Goal: Transaction & Acquisition: Purchase product/service

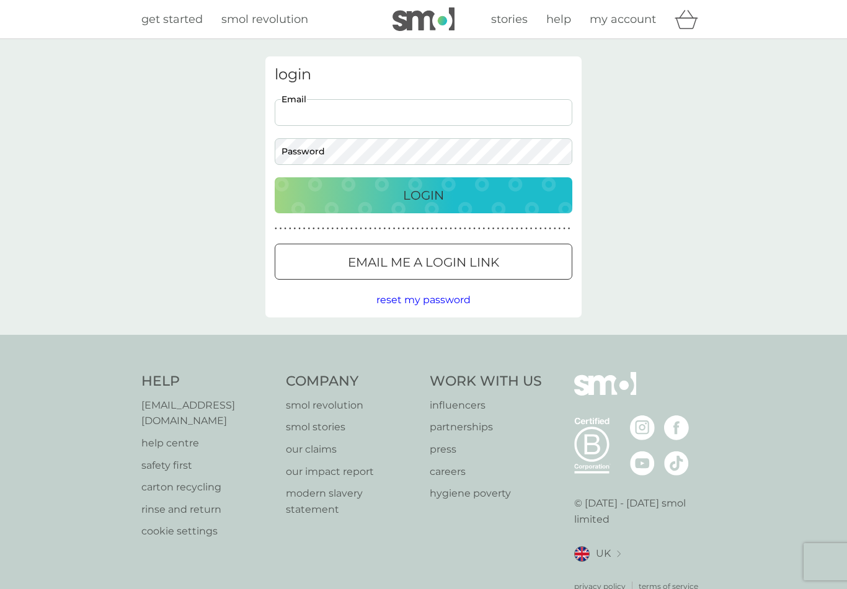
type input "katie_thompson2407@hotmail.com"
click at [423, 195] on button "Login" at bounding box center [424, 195] width 298 height 36
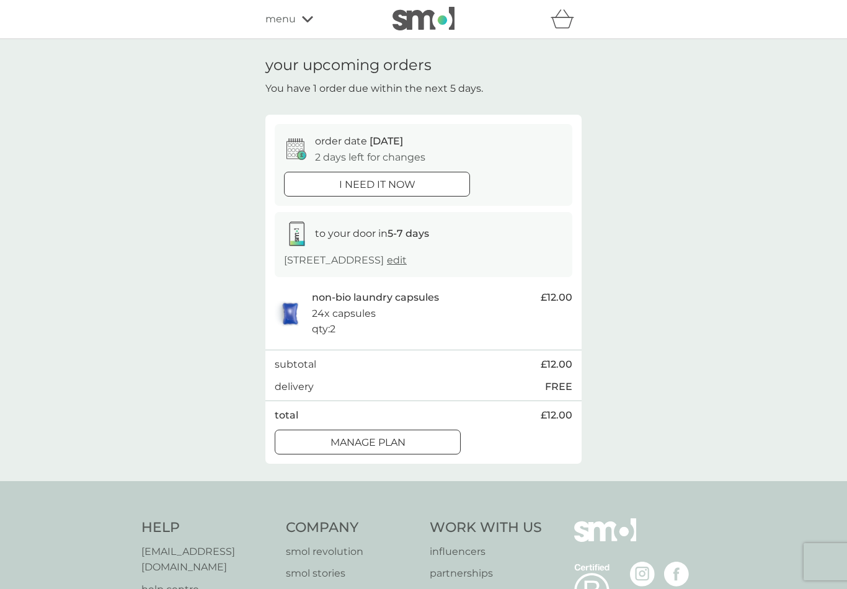
click at [394, 444] on p "Manage plan" at bounding box center [367, 443] width 75 height 16
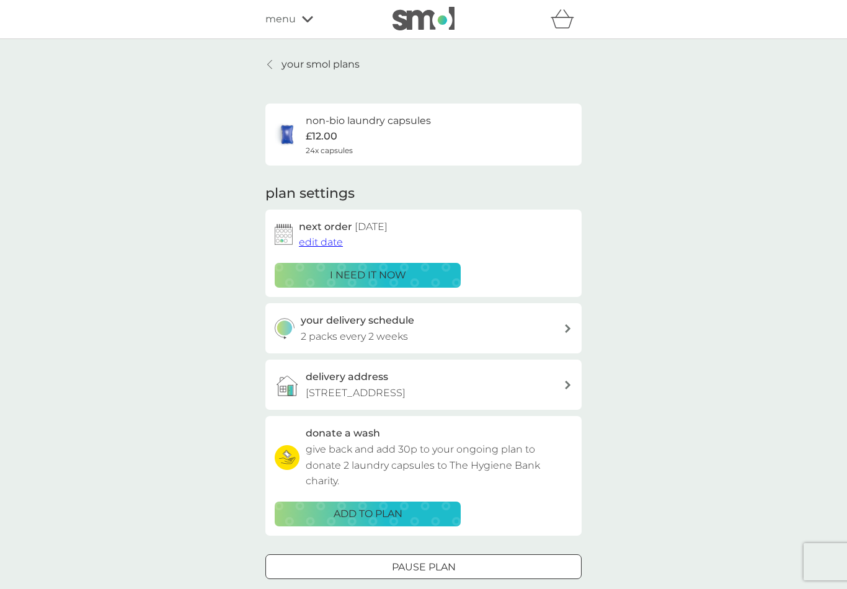
click at [441, 268] on div "i need it now" at bounding box center [368, 275] width 170 height 16
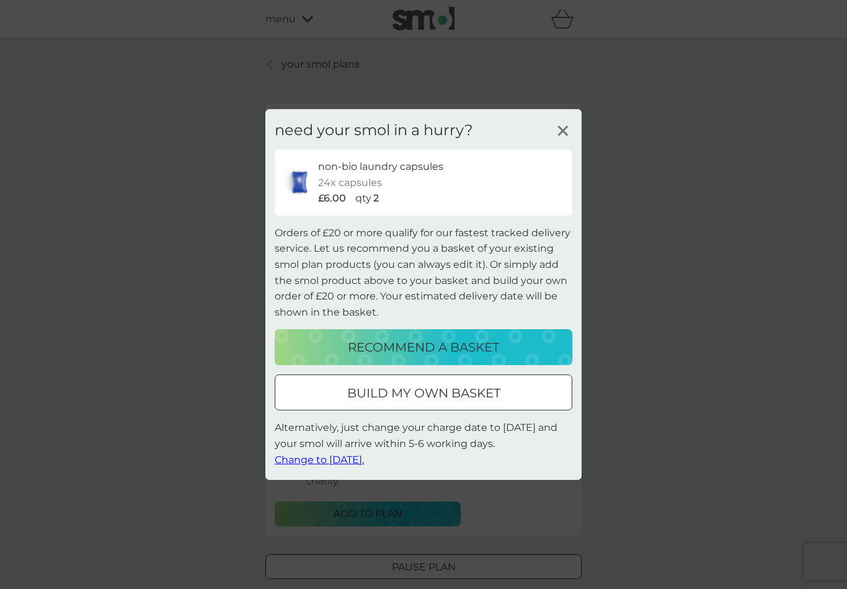
click at [451, 397] on p "build my own basket" at bounding box center [423, 393] width 153 height 20
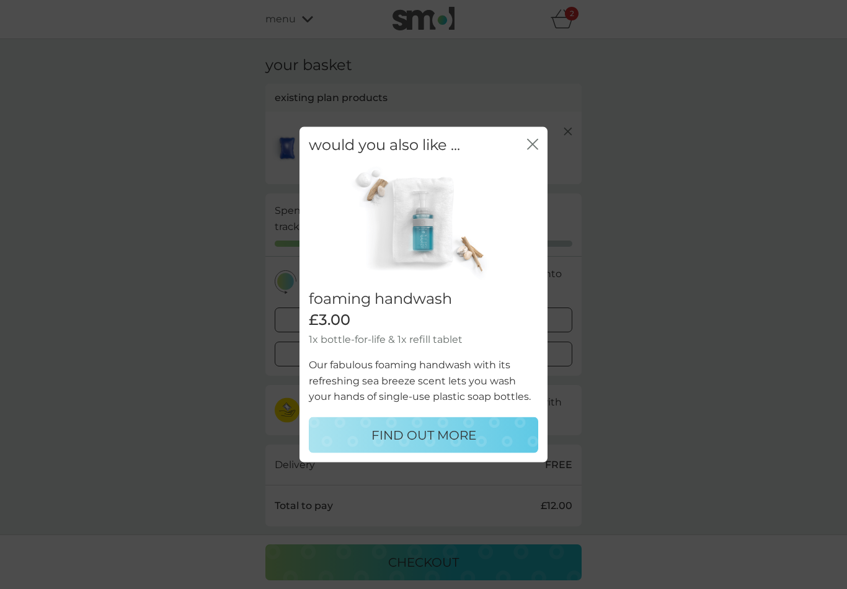
click at [537, 141] on icon "close" at bounding box center [534, 144] width 5 height 10
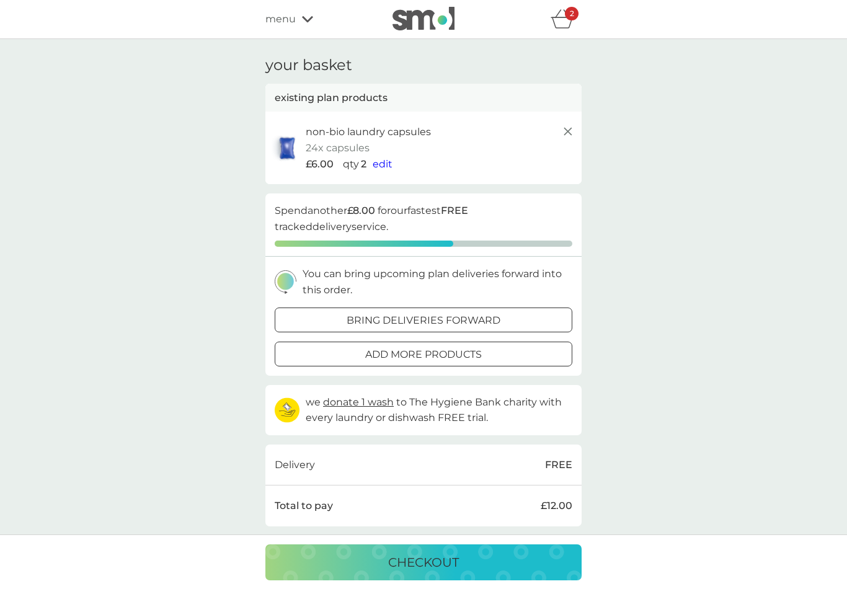
click at [461, 353] on p "add more products" at bounding box center [423, 355] width 117 height 16
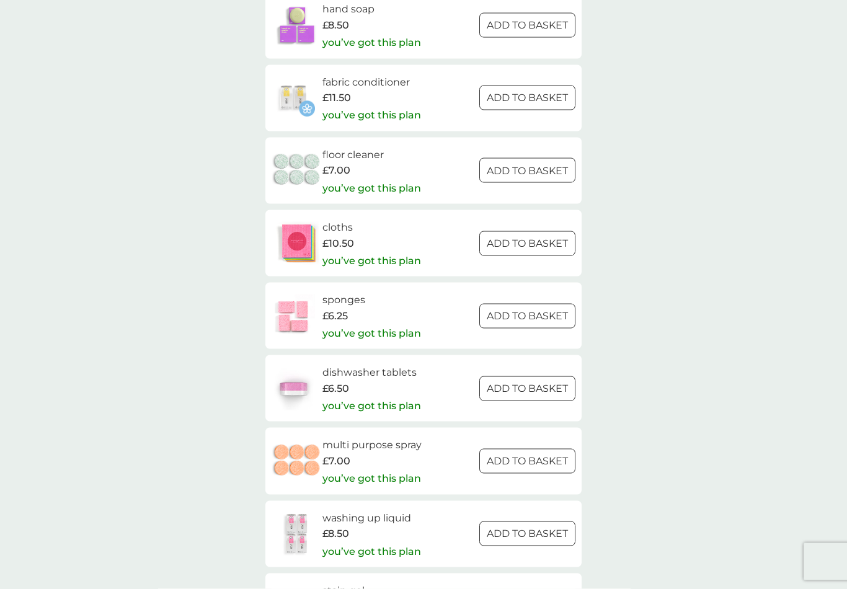
scroll to position [1461, 0]
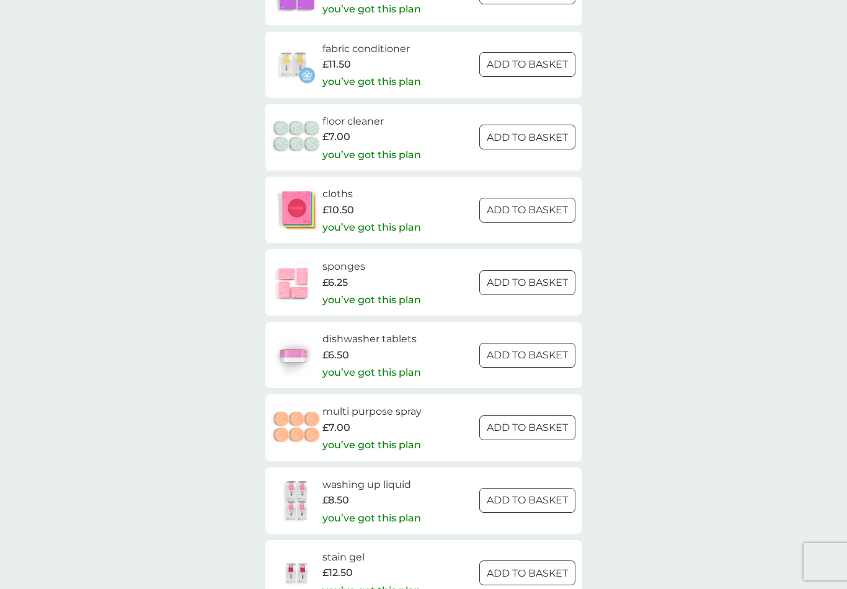
click at [532, 422] on div at bounding box center [527, 428] width 45 height 13
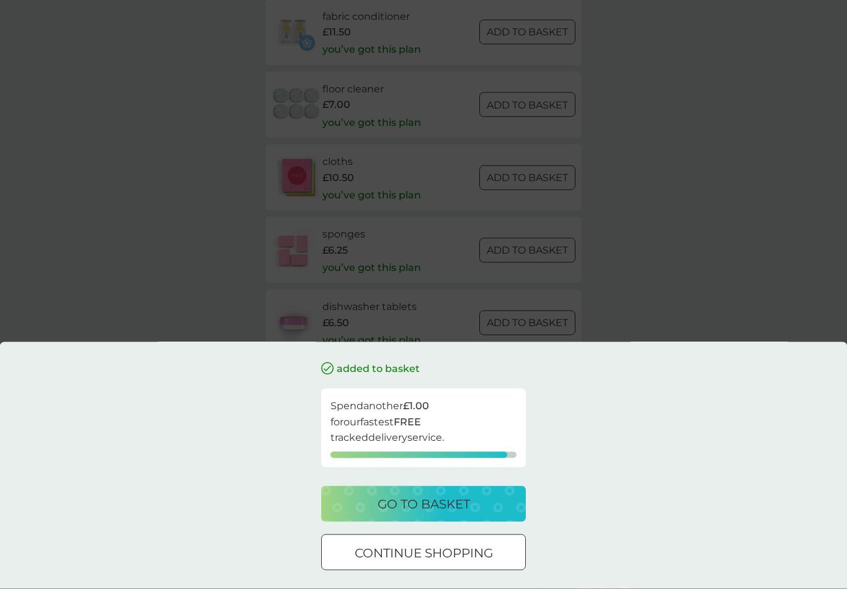
scroll to position [1494, 0]
click at [746, 267] on div "added to basket Spend another £1.00 for our fastest FREE tracked delivery servi…" at bounding box center [423, 294] width 847 height 589
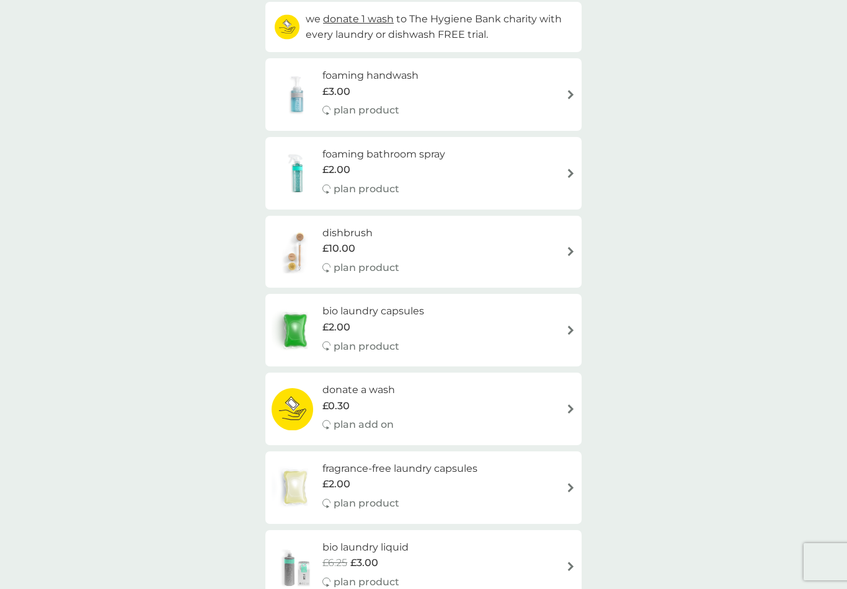
scroll to position [0, 0]
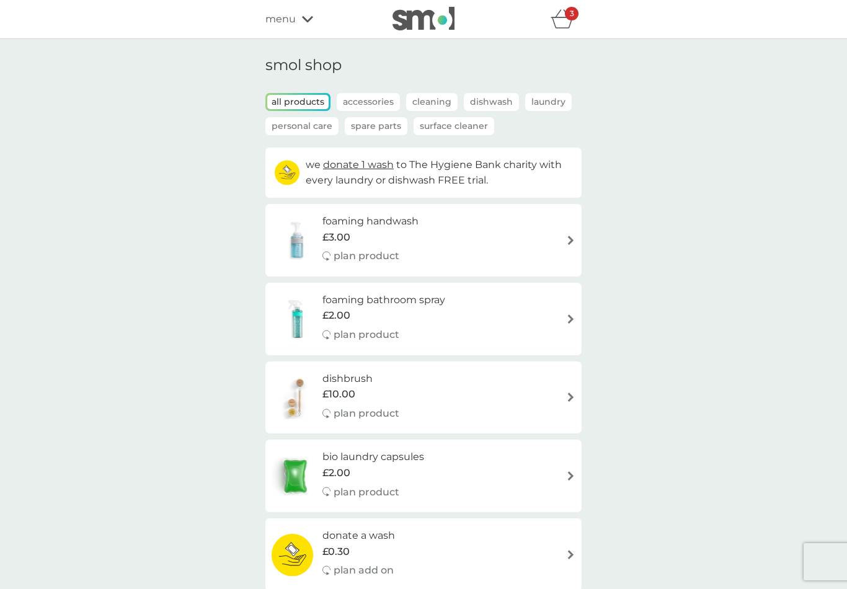
click at [564, 12] on icon "basket" at bounding box center [566, 13] width 6 height 7
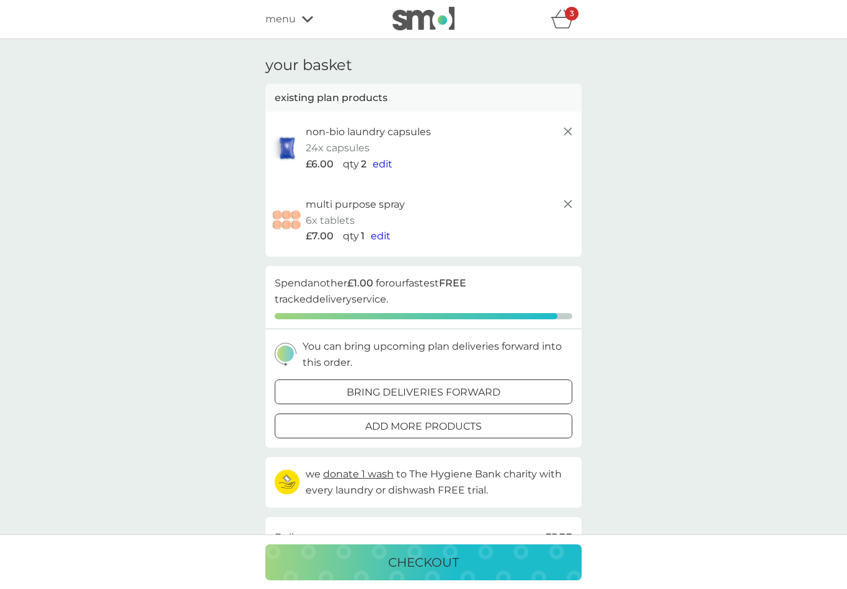
click at [459, 423] on p "add more products" at bounding box center [423, 426] width 117 height 16
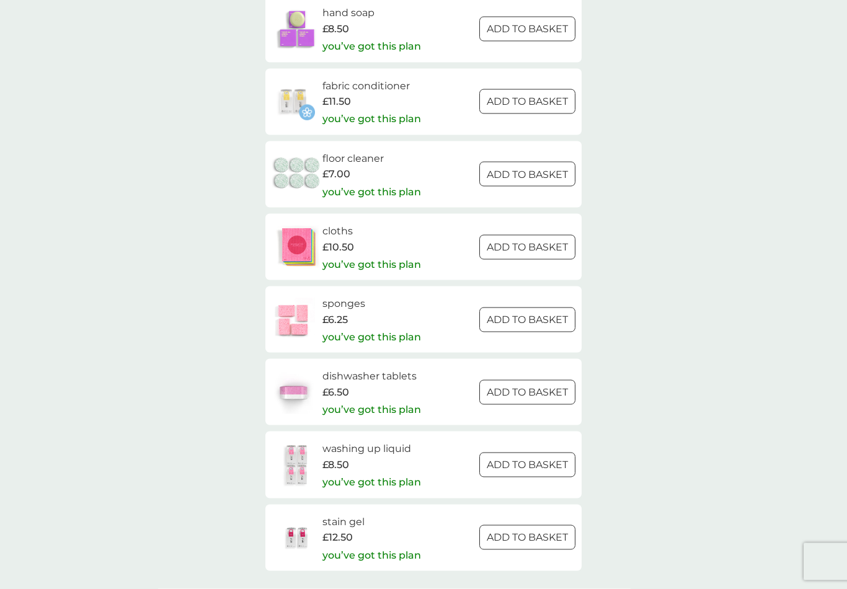
scroll to position [1425, 0]
click at [568, 452] on button "ADD TO BASKET" at bounding box center [527, 464] width 96 height 25
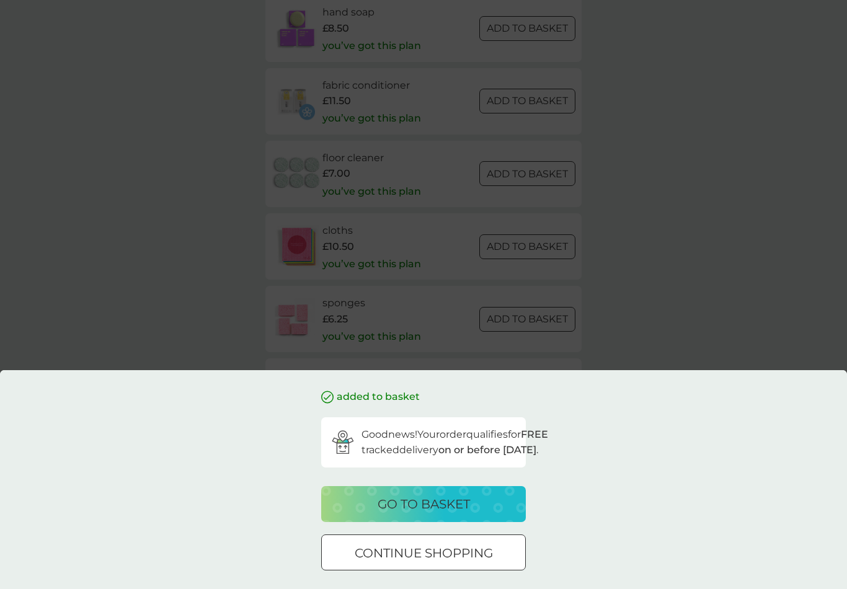
click at [470, 563] on p "continue shopping" at bounding box center [424, 553] width 138 height 20
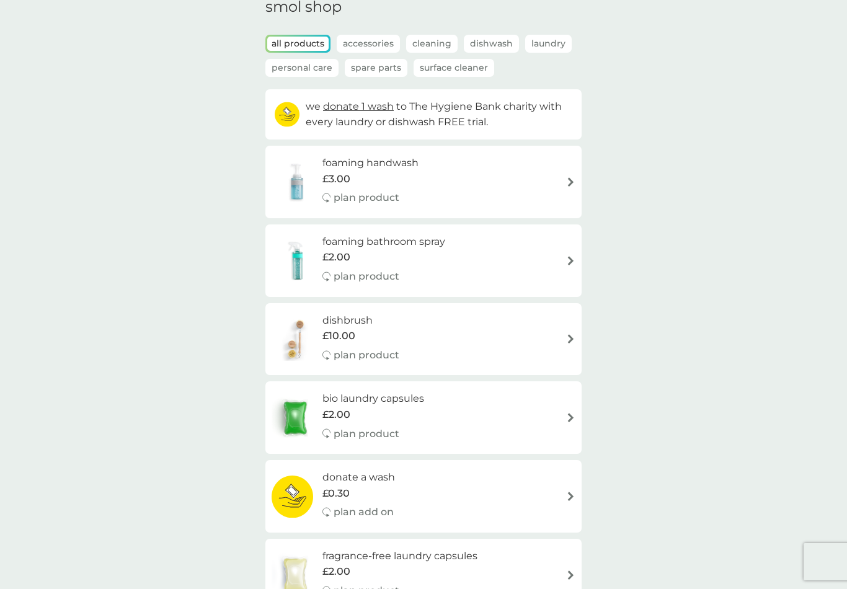
scroll to position [0, 0]
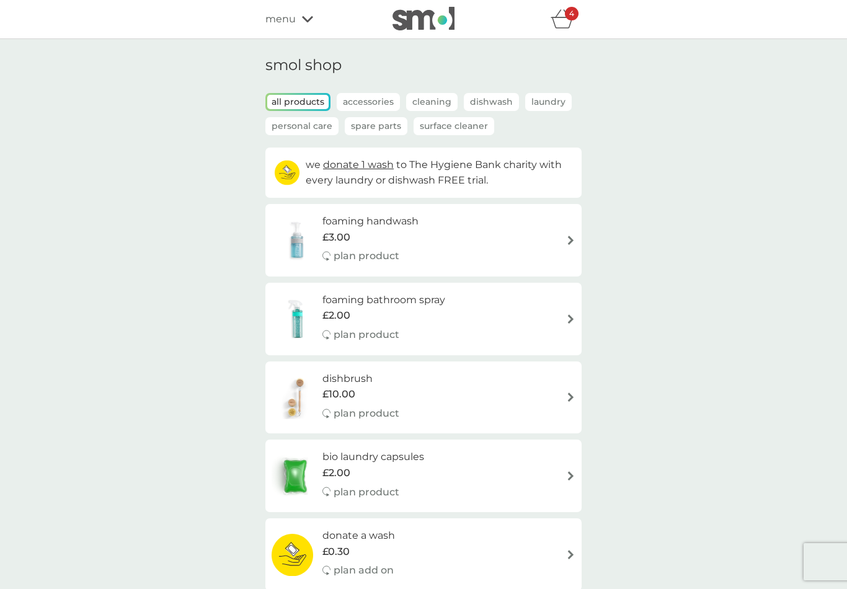
click at [296, 22] on div "menu" at bounding box center [317, 19] width 105 height 16
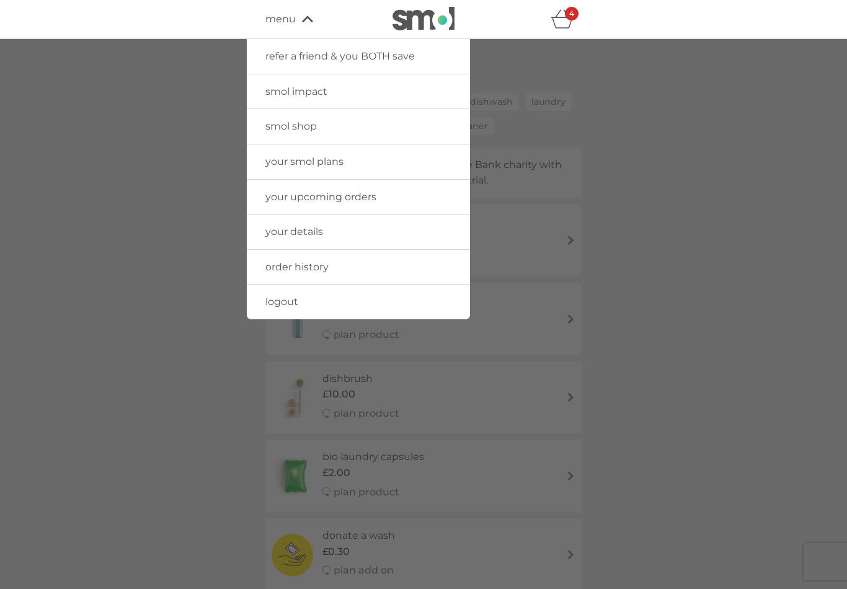
click at [394, 170] on link "your smol plans" at bounding box center [358, 161] width 223 height 35
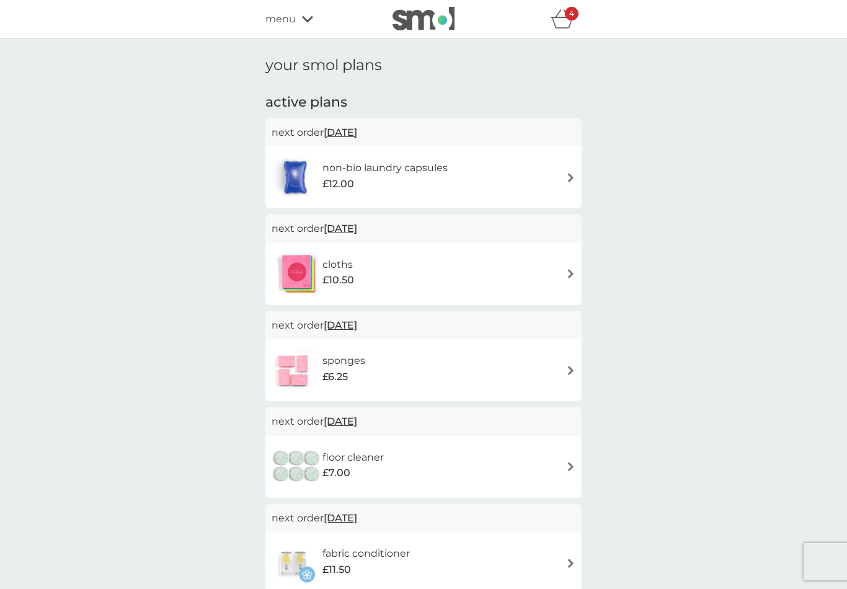
click at [560, 278] on div "cloths £10.50" at bounding box center [424, 273] width 304 height 43
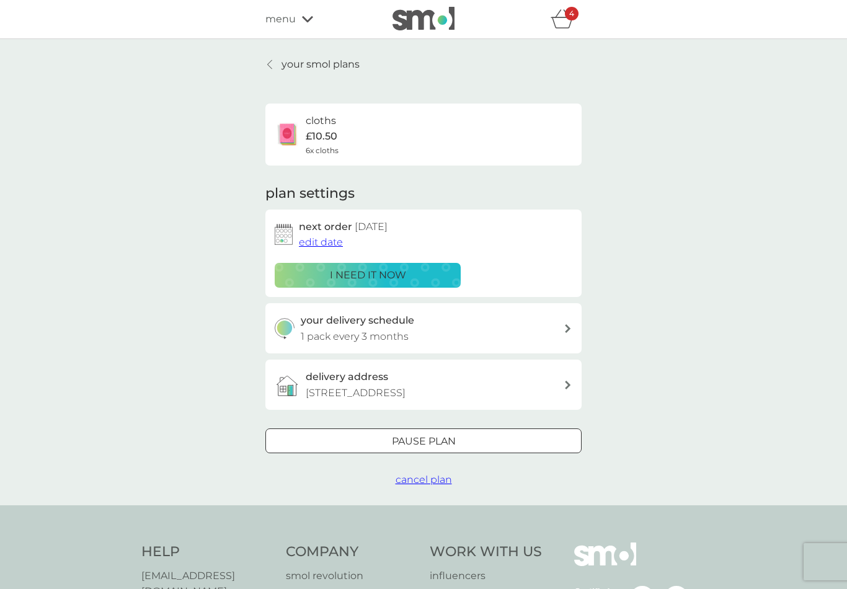
click at [479, 434] on div "Pause plan" at bounding box center [423, 441] width 315 height 16
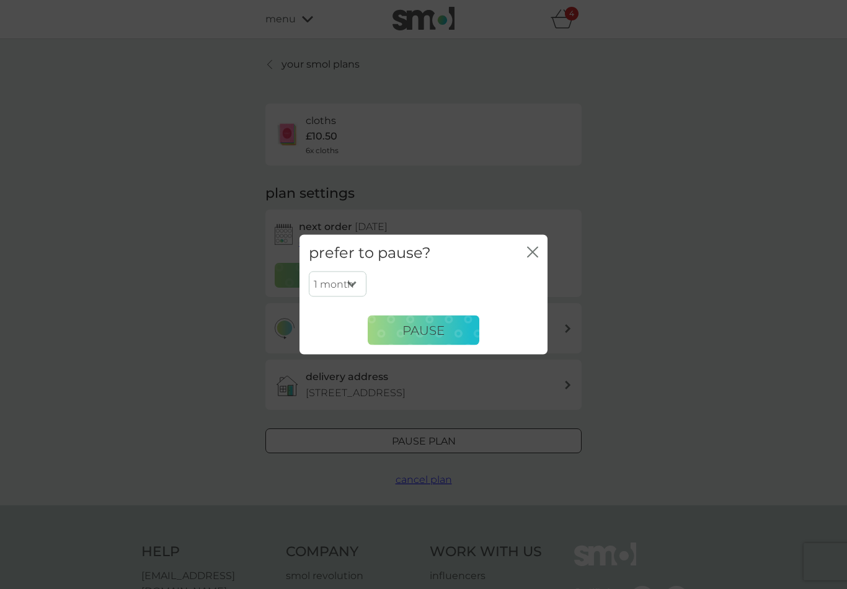
click at [361, 291] on select "1 month 2 months 3 months 4 months 5 months 6 months" at bounding box center [338, 284] width 58 height 26
select select "4"
click at [534, 255] on icon "close" at bounding box center [532, 252] width 11 height 11
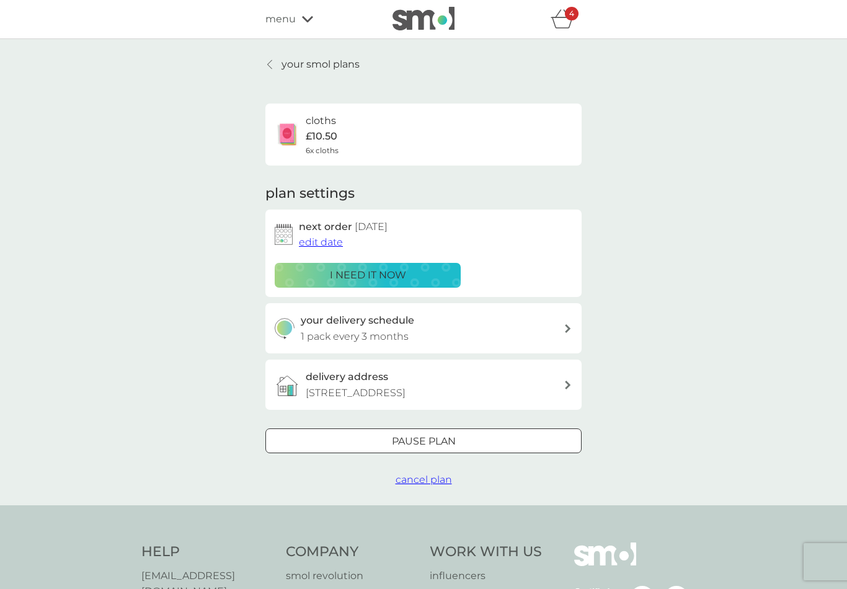
click at [563, 324] on div at bounding box center [567, 329] width 9 height 10
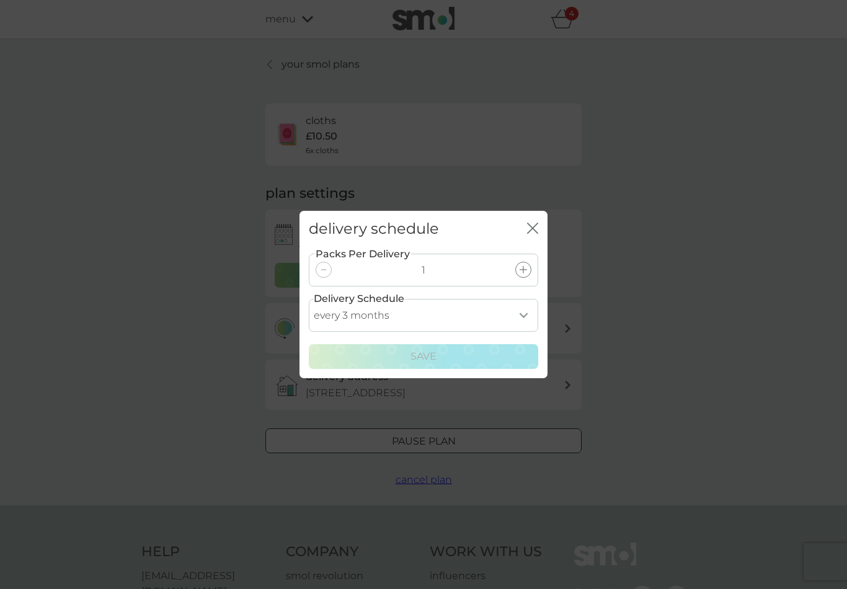
click at [527, 318] on select "every 1 month every 2 months every 3 months every 4 months every 5 months every…" at bounding box center [423, 315] width 229 height 33
select select "4"
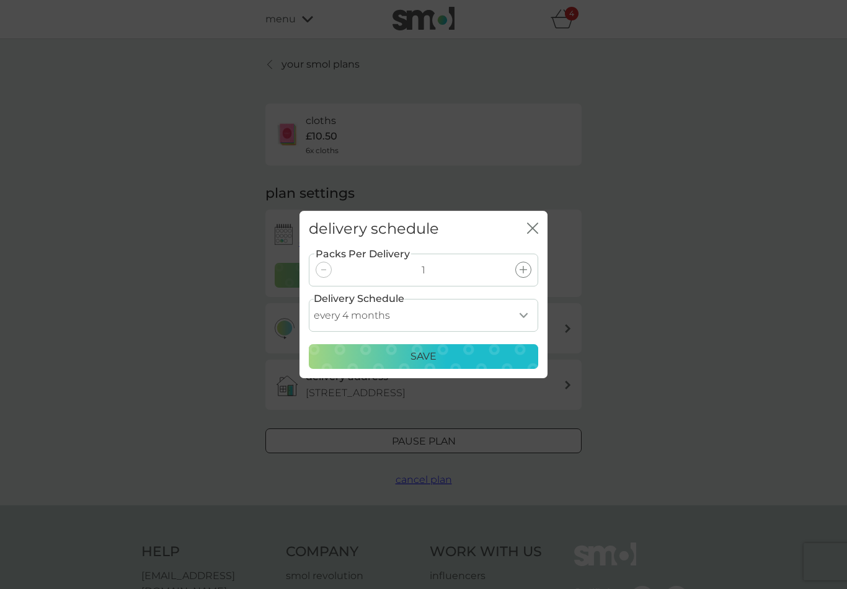
click at [467, 358] on div "Save" at bounding box center [423, 356] width 213 height 16
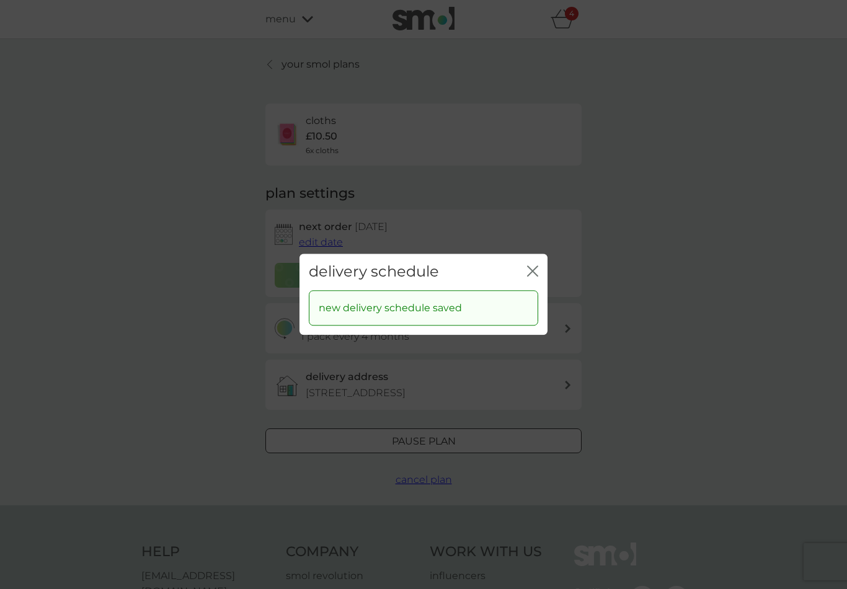
click at [529, 274] on icon "close" at bounding box center [530, 271] width 5 height 10
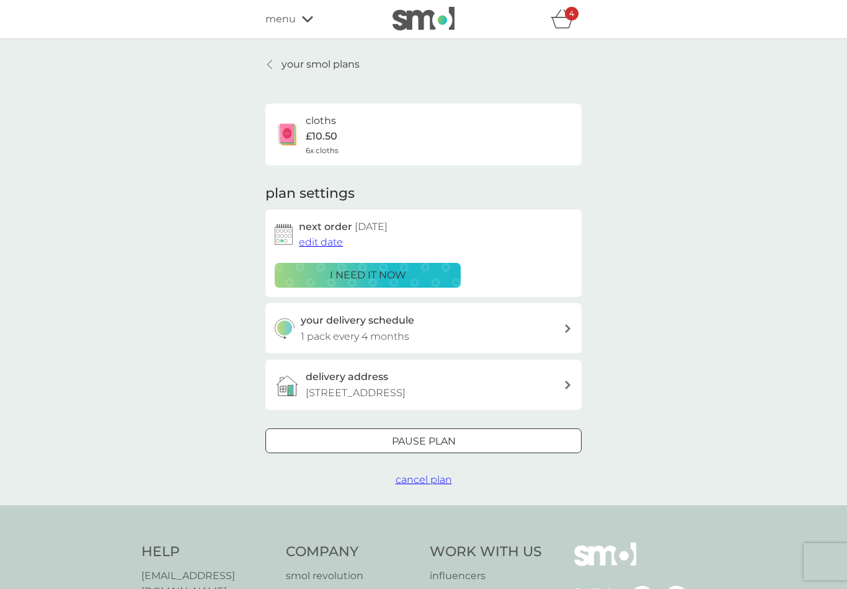
click at [557, 26] on icon "basket" at bounding box center [562, 18] width 24 height 19
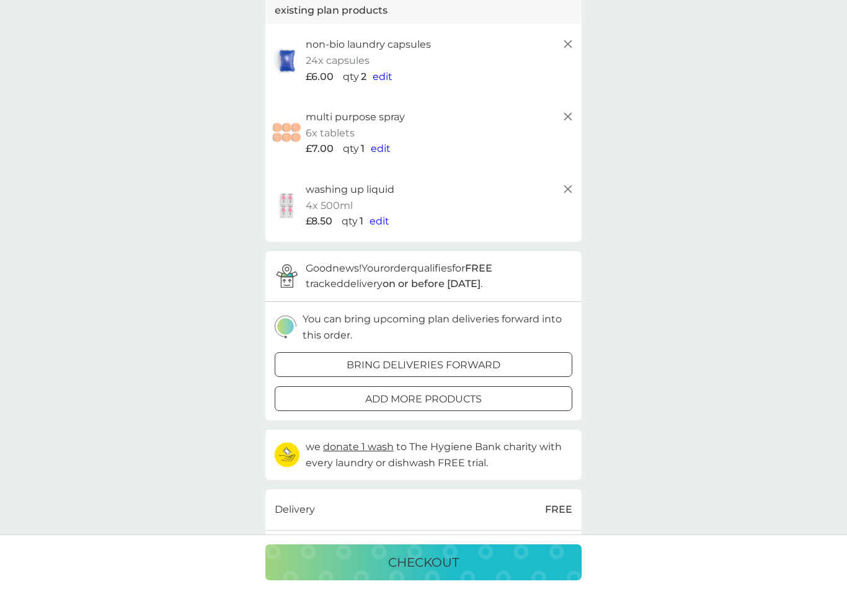
scroll to position [139, 0]
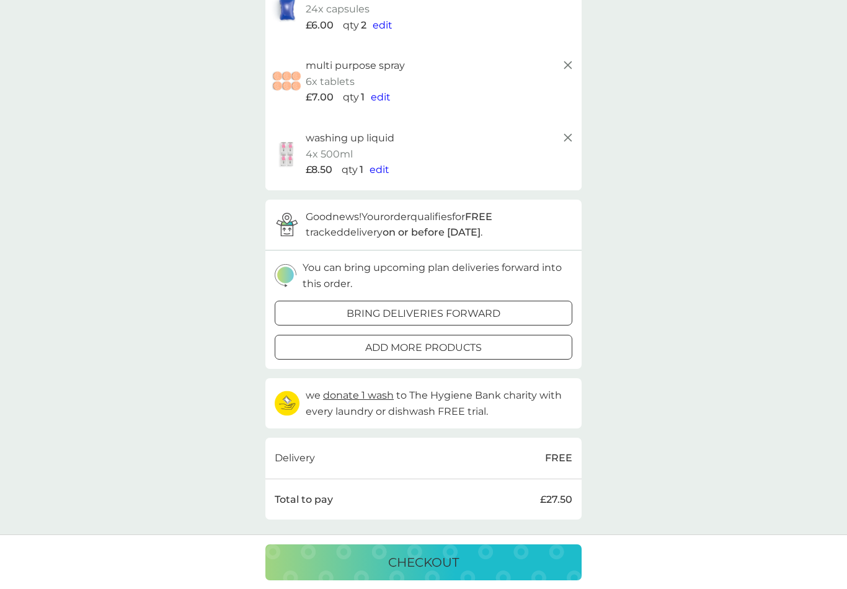
click at [523, 572] on div "checkout" at bounding box center [423, 562] width 291 height 20
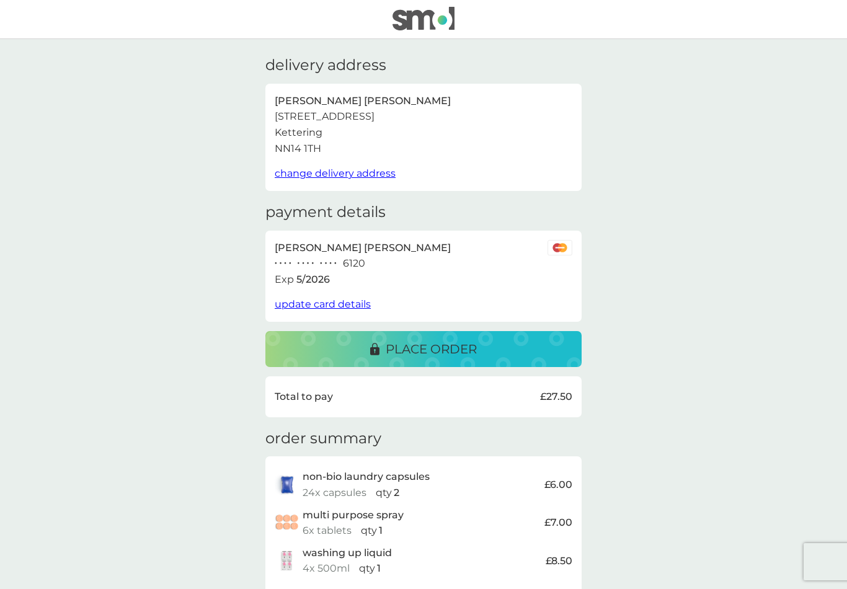
click at [524, 343] on div "place order" at bounding box center [423, 349] width 291 height 20
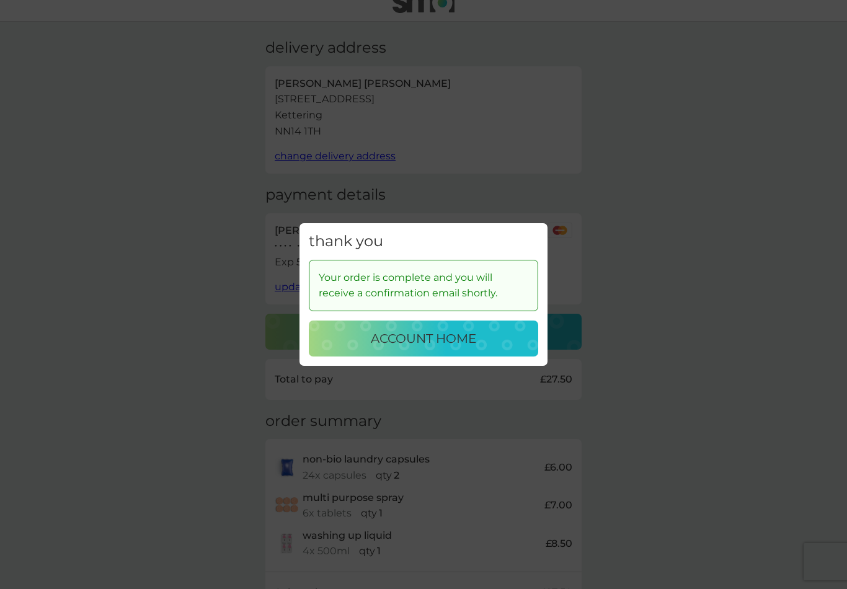
scroll to position [19, 0]
